Goal: Task Accomplishment & Management: Manage account settings

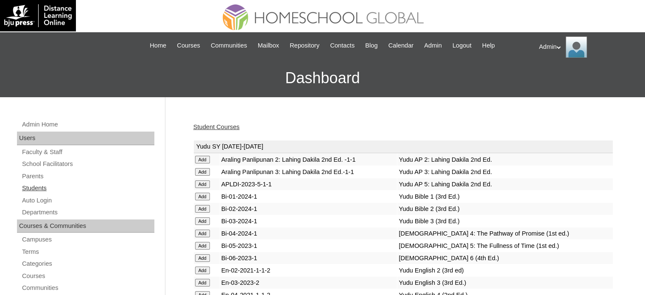
click at [35, 189] on link "Students" at bounding box center [87, 188] width 133 height 11
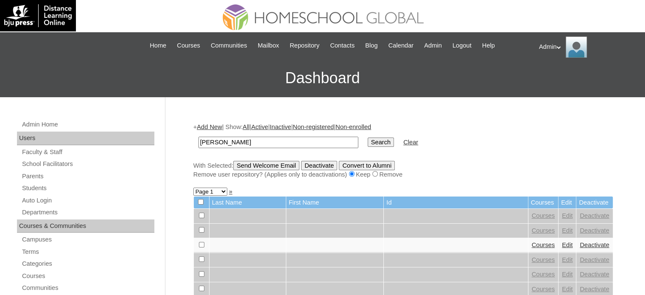
type input "brendan"
click at [367, 141] on input "Search" at bounding box center [380, 141] width 26 height 9
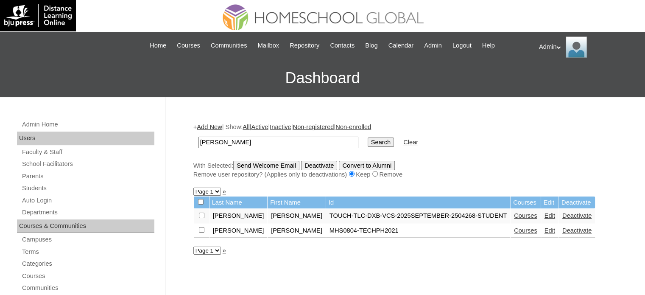
click at [544, 214] on link "Edit" at bounding box center [549, 215] width 11 height 7
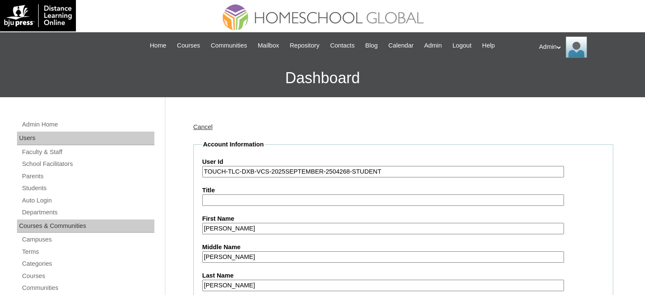
click at [389, 169] on input "TOUCH-TLC-DXB-VCS-2025SEPTEMBER-2504268-STUDENT" at bounding box center [383, 171] width 362 height 11
paste input "cherrylann.delosreyes"
type input "TOUCH-TLC-DXB-VCS-2025SEPTEMBER-2504268-STUDENT"
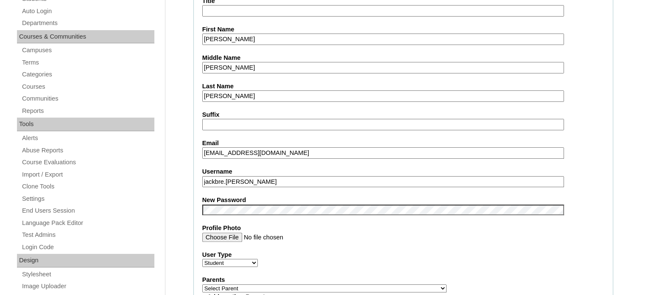
scroll to position [189, 0]
drag, startPoint x: 271, startPoint y: 177, endPoint x: 177, endPoint y: 167, distance: 95.0
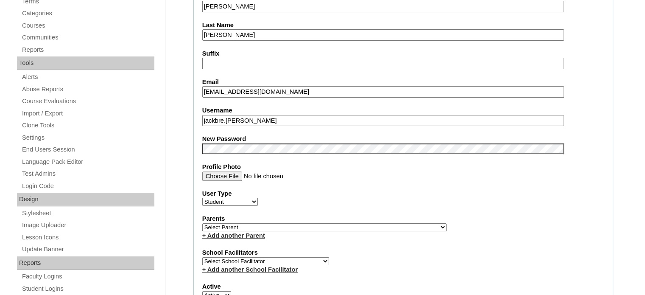
scroll to position [251, 0]
click at [264, 224] on select "Select Parent , , , , , , , , , , , , , , , , , , , , , , , , , , , , , , , , ,…" at bounding box center [324, 226] width 244 height 8
select select "43626"
click at [202, 222] on select "Select Parent , , , , , , , , , , , , , , , , , , , , , , , , , , , , , , , , ,…" at bounding box center [324, 226] width 244 height 8
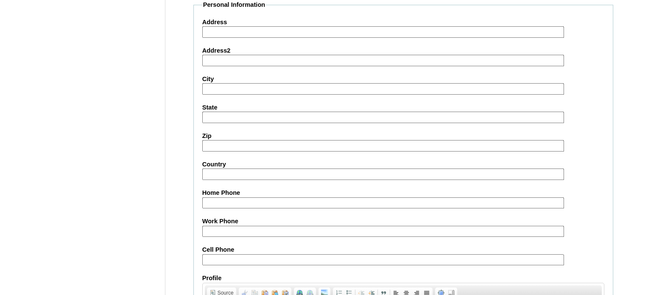
scroll to position [980, 0]
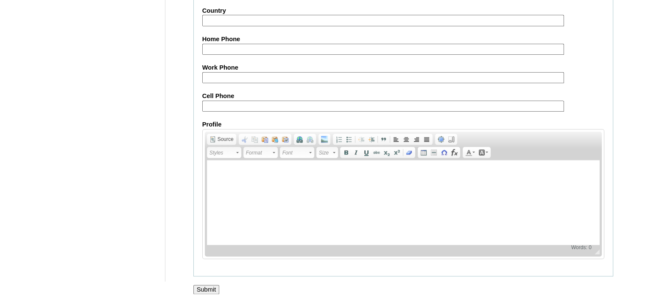
click at [210, 284] on input "Submit" at bounding box center [206, 288] width 26 height 9
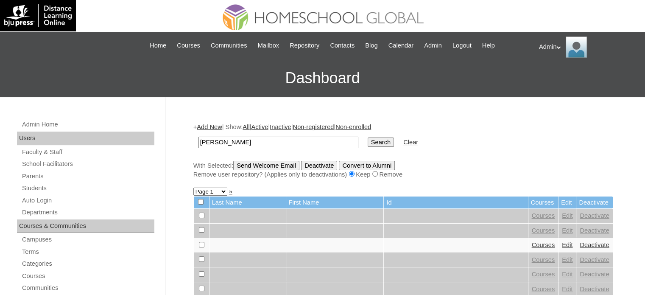
type input "[PERSON_NAME]"
click at [367, 141] on input "Search" at bounding box center [380, 141] width 26 height 9
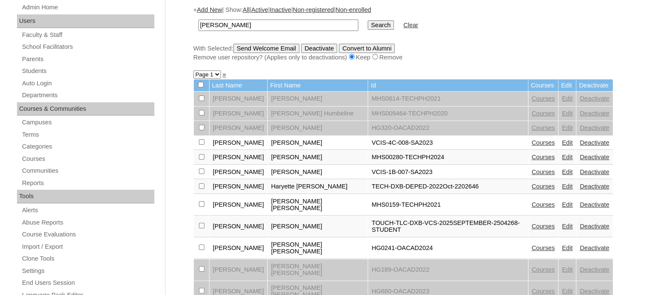
scroll to position [253, 0]
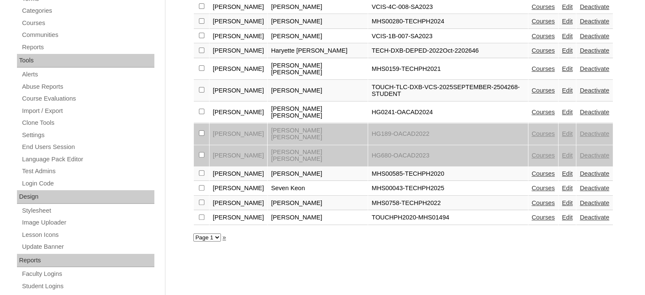
click at [562, 87] on link "Edit" at bounding box center [567, 90] width 11 height 7
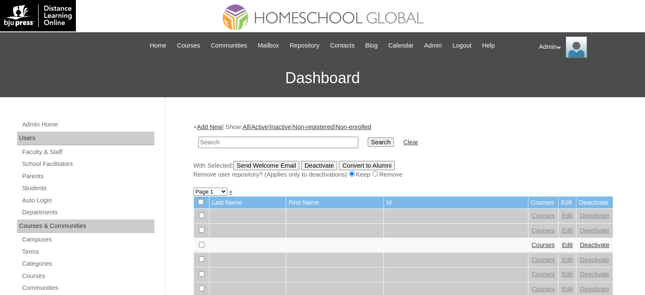
type input "d"
type input "[PERSON_NAME]"
click at [367, 143] on input "Search" at bounding box center [380, 141] width 26 height 9
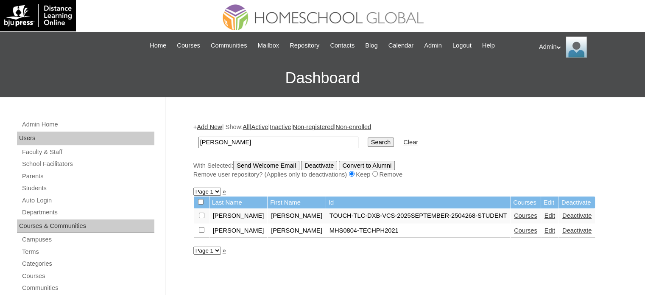
click at [514, 214] on link "Courses" at bounding box center [525, 215] width 23 height 7
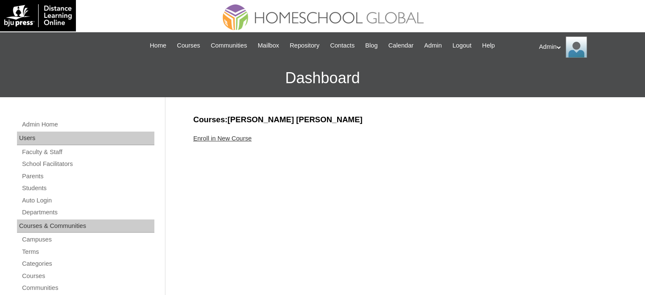
click at [232, 137] on link "Enroll in New Course" at bounding box center [222, 138] width 58 height 7
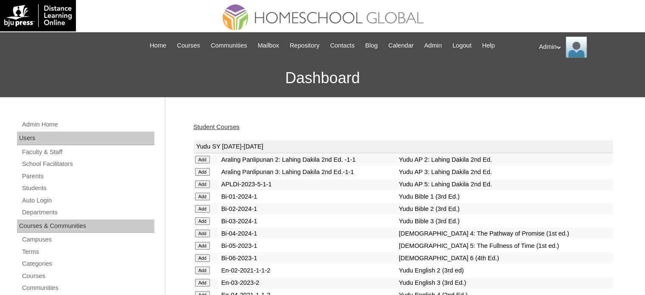
scroll to position [2235, 0]
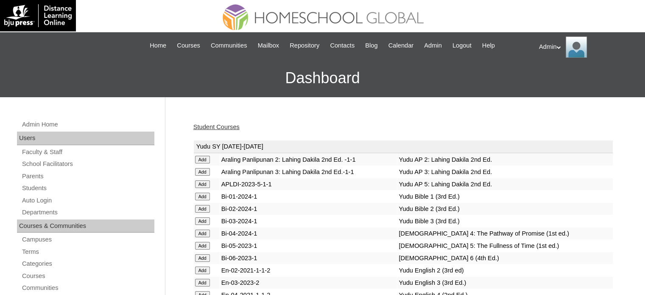
scroll to position [2235, 0]
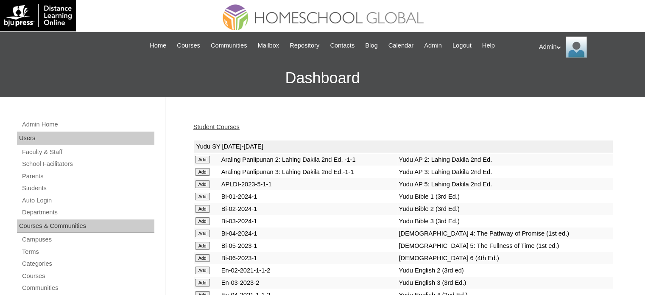
scroll to position [2235, 0]
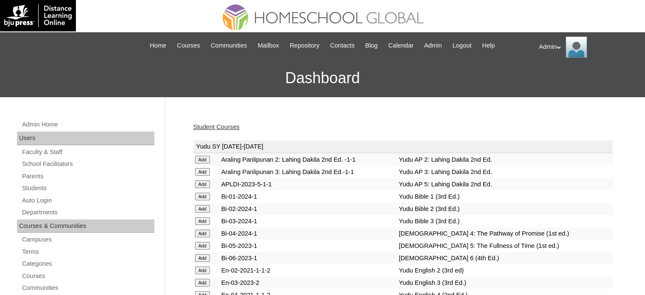
scroll to position [991, 0]
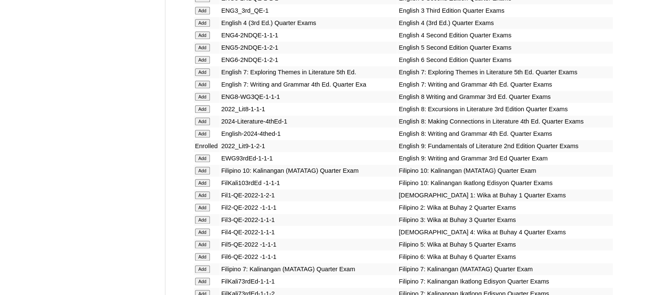
scroll to position [2516, 0]
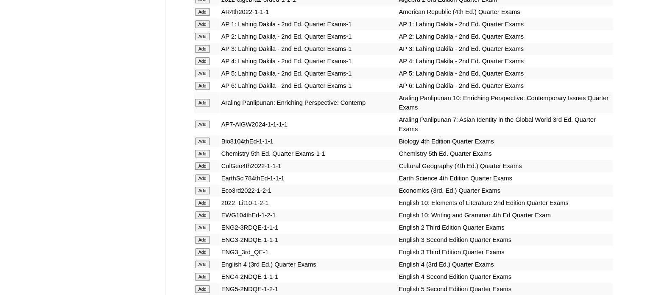
scroll to position [2284, 0]
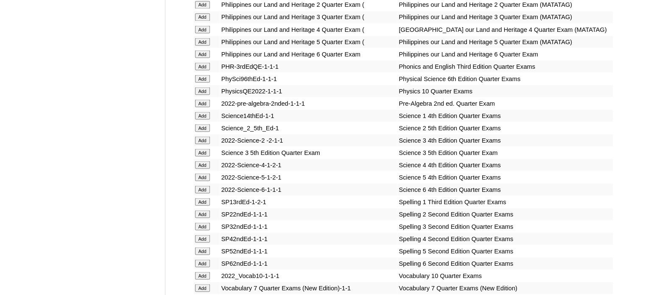
scroll to position [1869, 0]
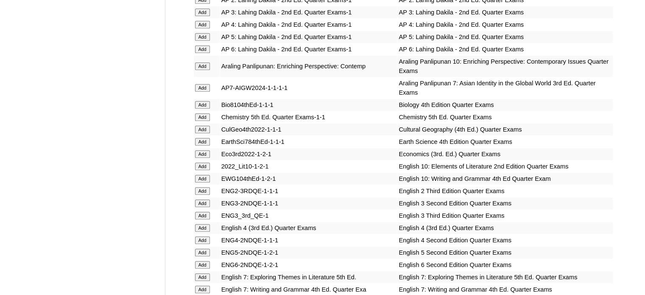
scroll to position [2345, 0]
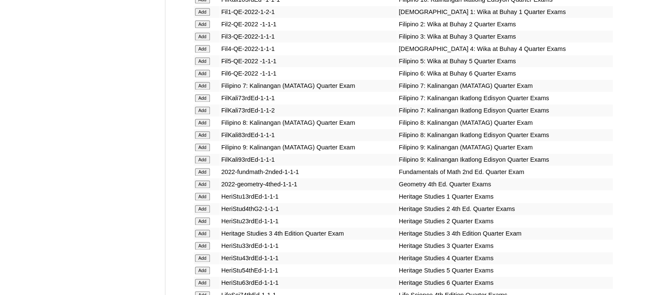
scroll to position [2687, 0]
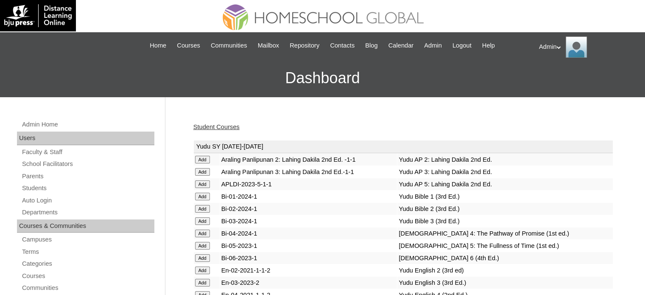
click at [231, 128] on link "Student Courses" at bounding box center [216, 126] width 46 height 7
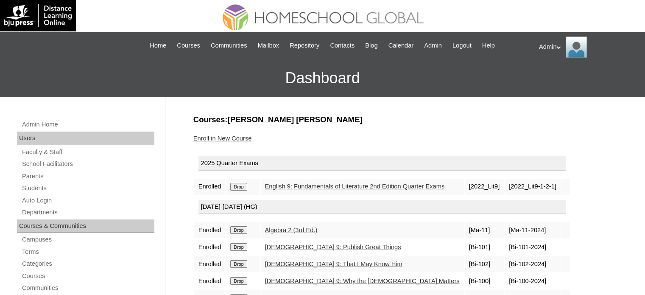
click at [237, 186] on input "Drop" at bounding box center [238, 187] width 17 height 8
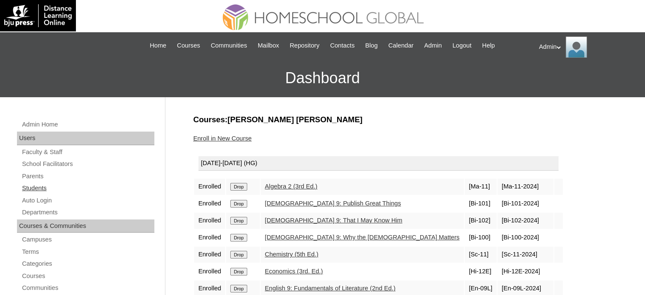
click at [48, 186] on link "Students" at bounding box center [87, 188] width 133 height 11
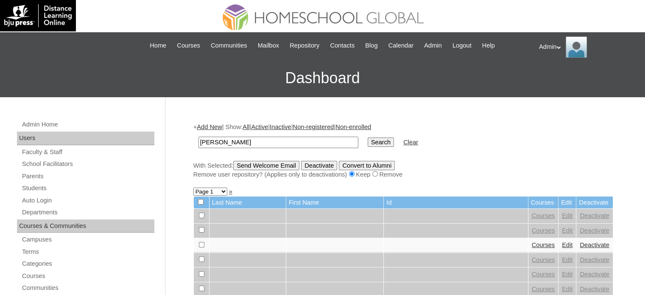
type input "[PERSON_NAME]"
click at [367, 138] on input "Search" at bounding box center [380, 141] width 26 height 9
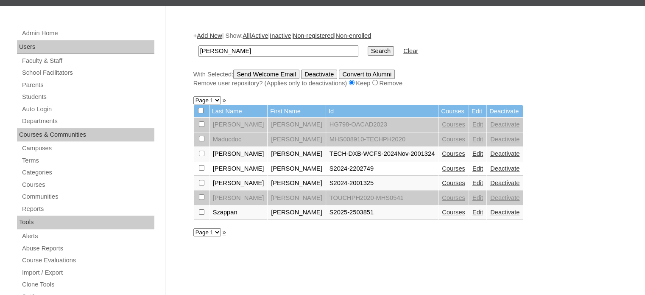
scroll to position [97, 0]
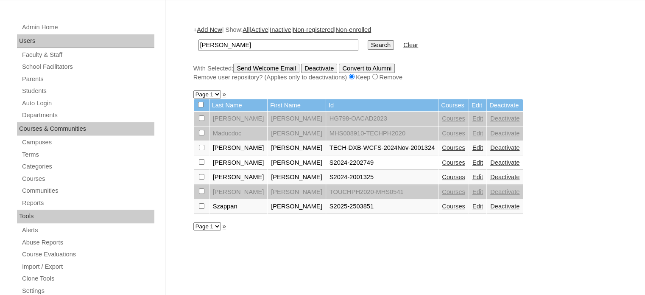
click at [442, 161] on link "Courses" at bounding box center [453, 162] width 23 height 7
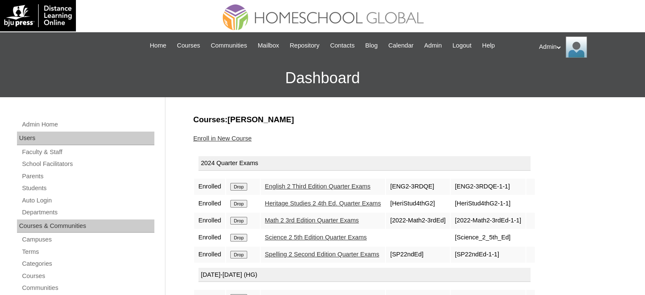
click at [314, 237] on link "Science 2 5th Edition Quarter Exams" at bounding box center [316, 237] width 102 height 7
click at [300, 184] on link "English 2 Third Edition Quarter Exams" at bounding box center [318, 186] width 106 height 7
click at [38, 186] on link "Students" at bounding box center [87, 188] width 133 height 11
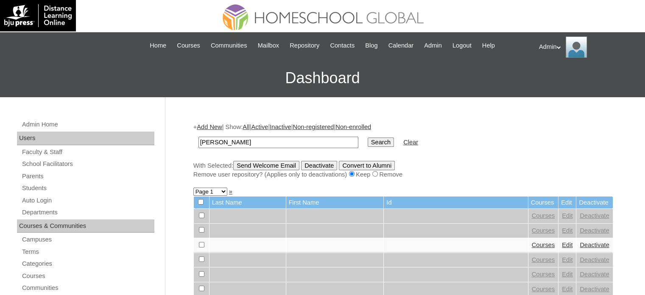
type input "Magno"
click at [367, 140] on input "Search" at bounding box center [380, 141] width 26 height 9
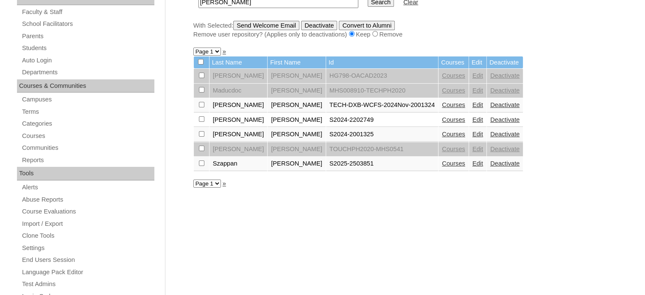
scroll to position [152, 0]
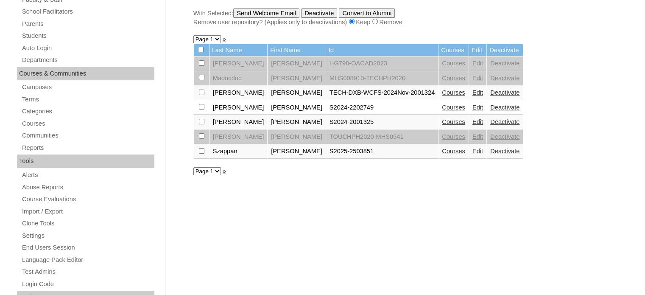
click at [442, 122] on link "Courses" at bounding box center [453, 121] width 23 height 7
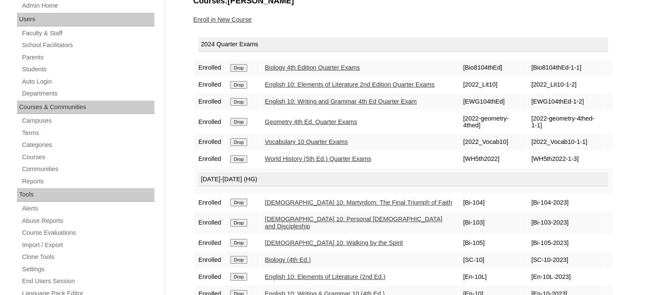
scroll to position [115, 0]
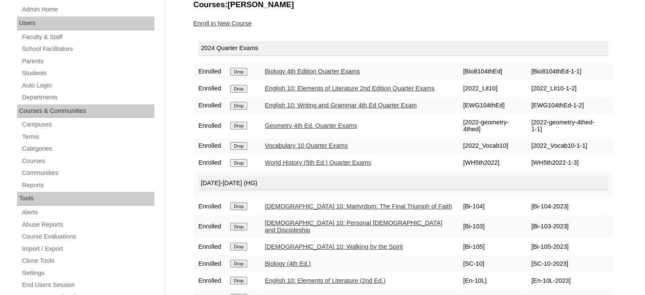
click at [307, 107] on link "English 10: Writing and Grammar 4th Ed Quarter Exam" at bounding box center [341, 105] width 152 height 7
click at [325, 147] on link "Vocabulary 10 Quarter Exams" at bounding box center [306, 145] width 83 height 7
click at [349, 87] on link "English 10: Elements of Literature 2nd Edition Quarter Exams" at bounding box center [350, 88] width 170 height 7
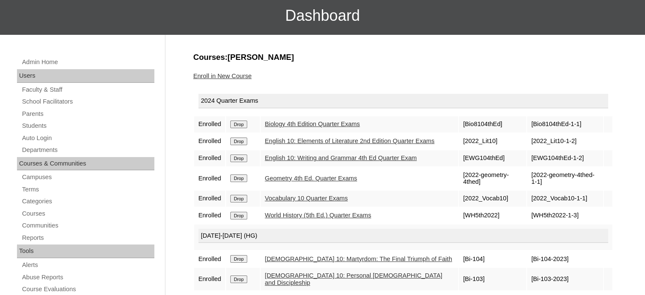
scroll to position [63, 0]
click at [329, 181] on link "Geometry 4th Ed. Quarter Exams" at bounding box center [311, 177] width 92 height 7
click at [297, 123] on link "Biology 4th Edition Quarter Exams" at bounding box center [312, 123] width 95 height 7
click at [303, 218] on link "World History (5th Ed.) Quarter Exams" at bounding box center [318, 214] width 106 height 7
click at [298, 125] on link "Biology 4th Edition Quarter Exams" at bounding box center [312, 123] width 95 height 7
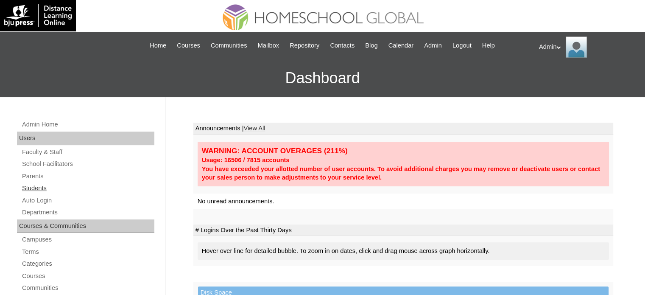
click at [34, 187] on link "Students" at bounding box center [87, 188] width 133 height 11
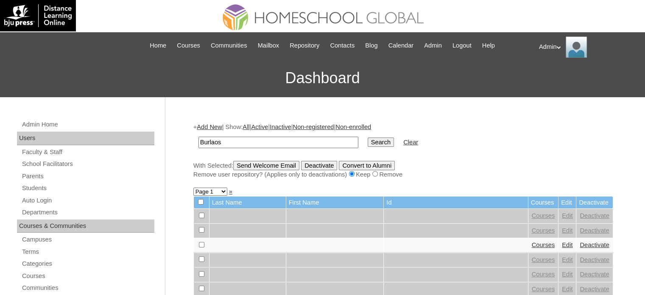
type input "Burlaos"
click at [367, 142] on input "Search" at bounding box center [380, 141] width 26 height 9
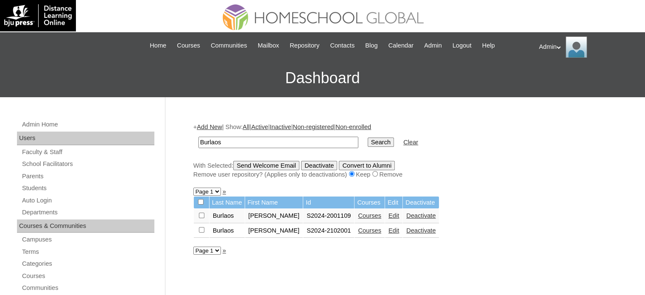
click at [362, 229] on link "Courses" at bounding box center [369, 230] width 23 height 7
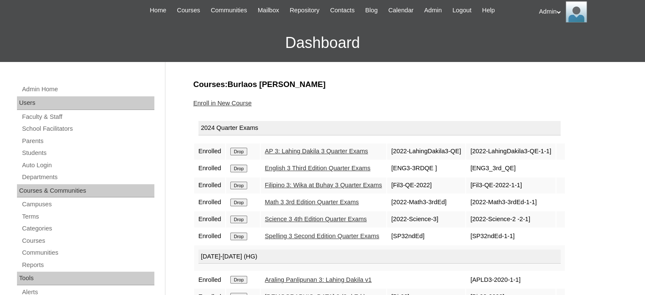
scroll to position [36, 0]
click at [328, 148] on link "AP 3: Lahing Dakila 3 Quarter Exams" at bounding box center [316, 150] width 103 height 7
click at [314, 167] on link "English 3 Third Edition Quarter Exams" at bounding box center [318, 167] width 106 height 7
click at [318, 183] on link "Filipino 3: Wika at Buhay 3 Quarter Exams" at bounding box center [323, 184] width 117 height 7
click at [319, 199] on link "Math 3 3rd Edition Quarter Exams" at bounding box center [312, 201] width 94 height 7
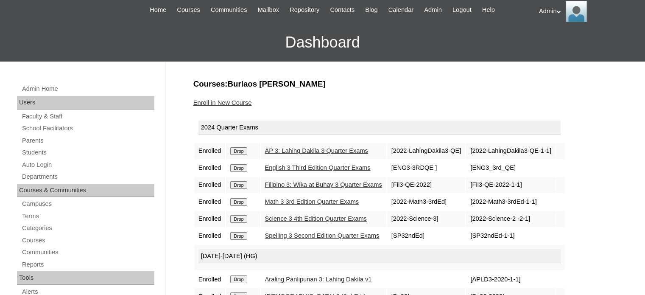
click at [322, 217] on link "Science 3 4th Edition Quarter Exams" at bounding box center [316, 218] width 102 height 7
click at [331, 237] on link "Spelling 3 Second Edition Quarter Exams" at bounding box center [322, 235] width 114 height 7
click at [38, 148] on link "Students" at bounding box center [87, 152] width 133 height 11
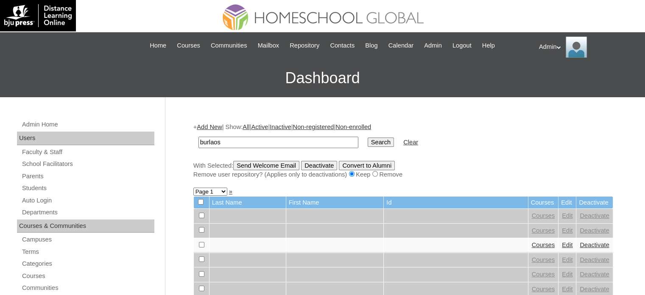
type input "burlaos"
click at [367, 139] on input "Search" at bounding box center [380, 141] width 26 height 9
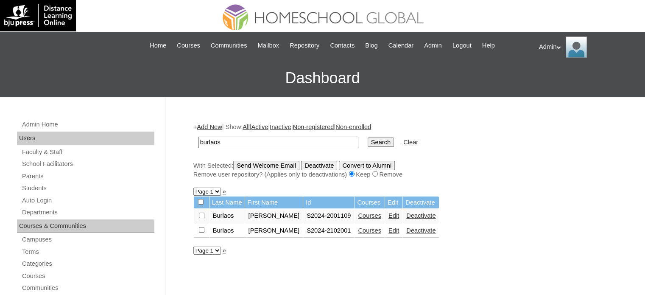
click at [358, 217] on link "Courses" at bounding box center [369, 215] width 23 height 7
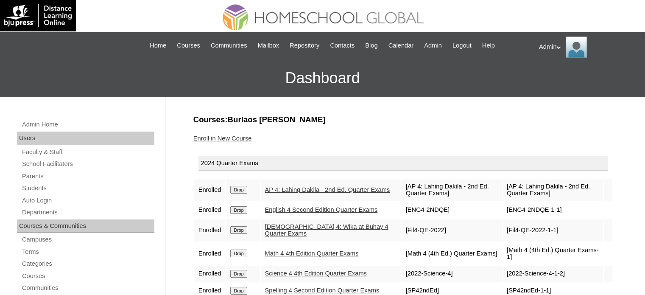
scroll to position [75, 0]
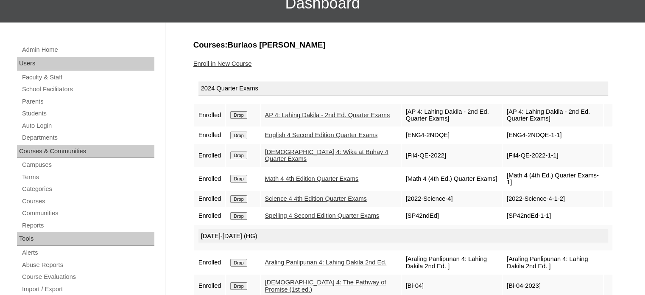
click at [313, 114] on link "AP 4: Lahing Dakila - 2nd Ed. Quarter Exams" at bounding box center [327, 114] width 125 height 7
click at [295, 136] on link "English 4 Second Edition Quarter Exams" at bounding box center [321, 134] width 113 height 7
click at [283, 162] on link "[DEMOGRAPHIC_DATA] 4: Wika at Buhay 4 Quarter Exams" at bounding box center [326, 155] width 123 height 14
click at [284, 181] on link "Math 4 4th Edition Quarter Exams" at bounding box center [312, 178] width 94 height 7
click at [286, 198] on link "Science 4 4th Edition Quarter Exams" at bounding box center [316, 198] width 102 height 7
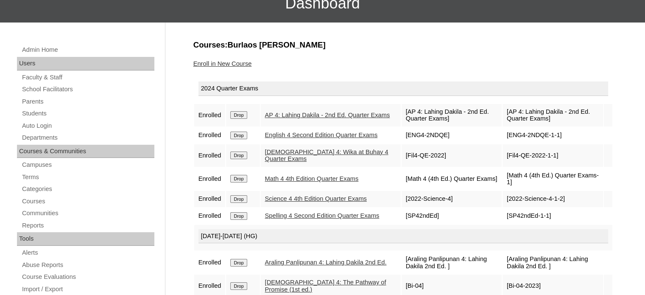
click at [285, 219] on link "Spelling 4 Second Edition Quarter Exams" at bounding box center [322, 215] width 114 height 7
